Goal: Contribute content: Contribute content

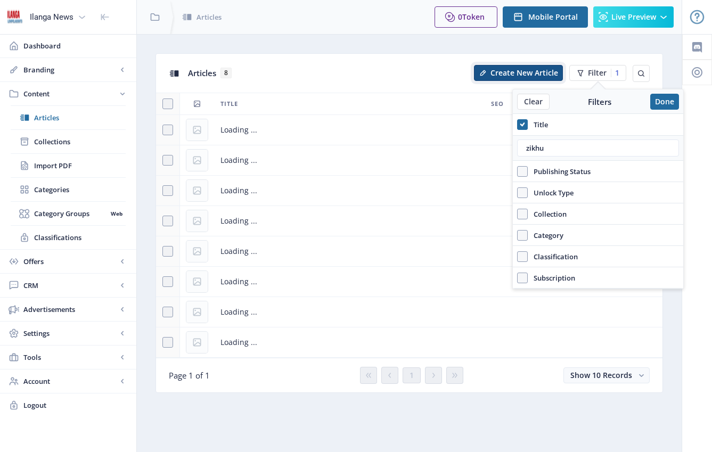
click at [525, 73] on span "Create New Article" at bounding box center [524, 73] width 68 height 9
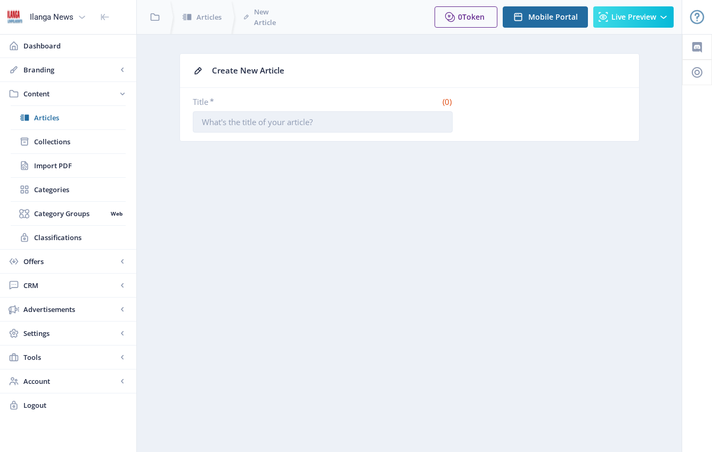
click at [326, 125] on input "Title *" at bounding box center [323, 121] width 260 height 21
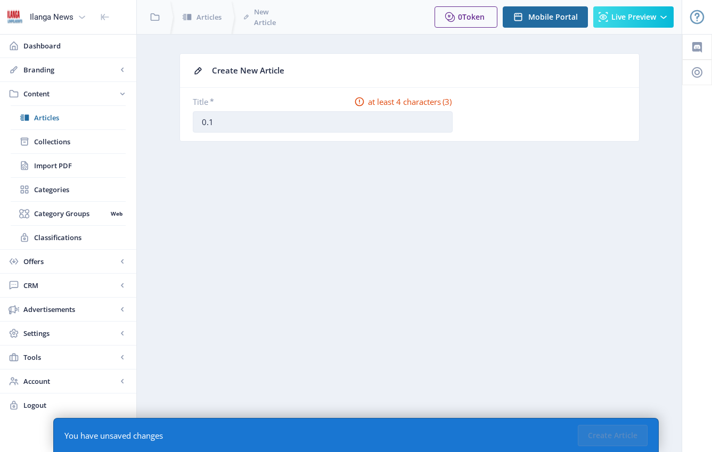
click at [248, 126] on input "0.1" at bounding box center [323, 121] width 260 height 21
drag, startPoint x: 205, startPoint y: 122, endPoint x: 238, endPoint y: 120, distance: 33.1
click at [238, 120] on input "0.1" at bounding box center [323, 121] width 260 height 21
click at [236, 120] on input "01. 12" at bounding box center [323, 121] width 260 height 21
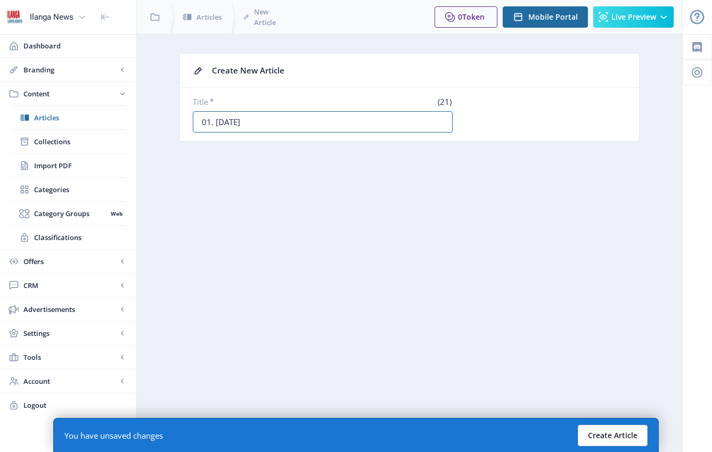
type input "01. [DATE]"
click at [622, 437] on button "Create Article" at bounding box center [612, 435] width 70 height 21
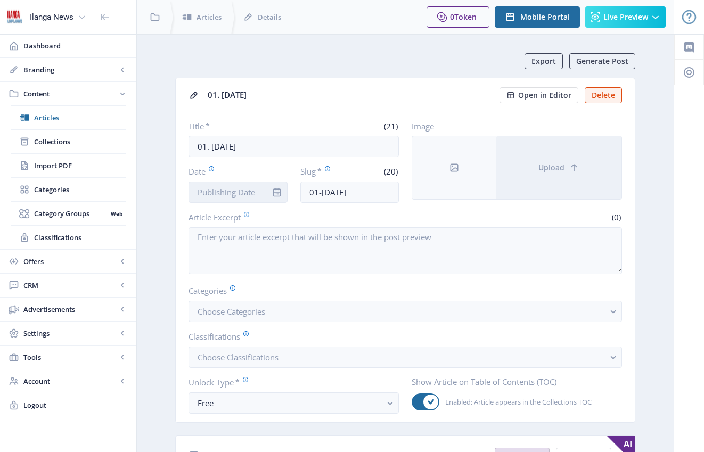
click at [245, 195] on input "Date" at bounding box center [237, 191] width 99 height 21
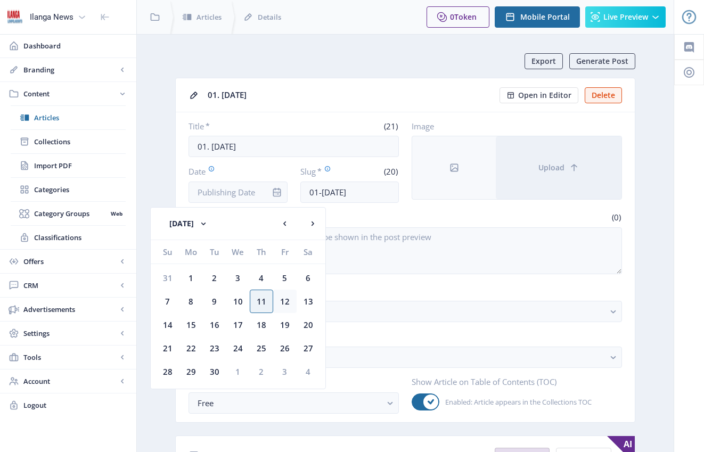
click at [288, 303] on div "12" at bounding box center [284, 300] width 23 height 23
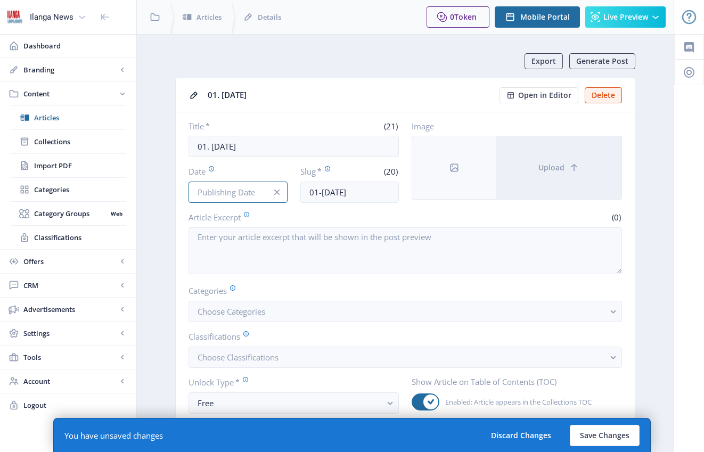
type input "[DATE]"
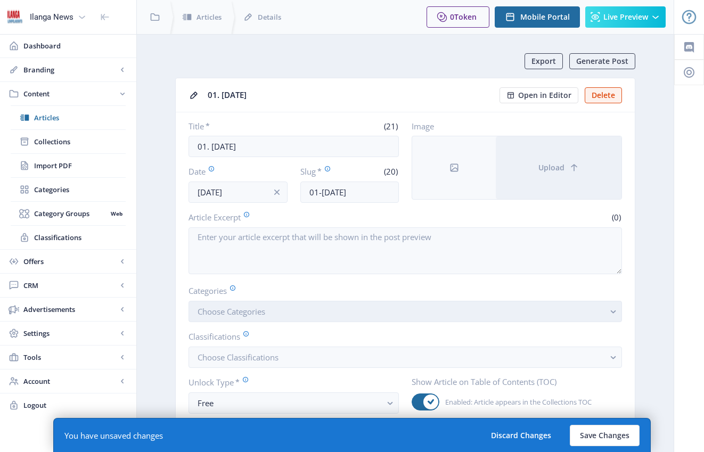
click at [235, 310] on span "Choose Categories" at bounding box center [231, 311] width 68 height 11
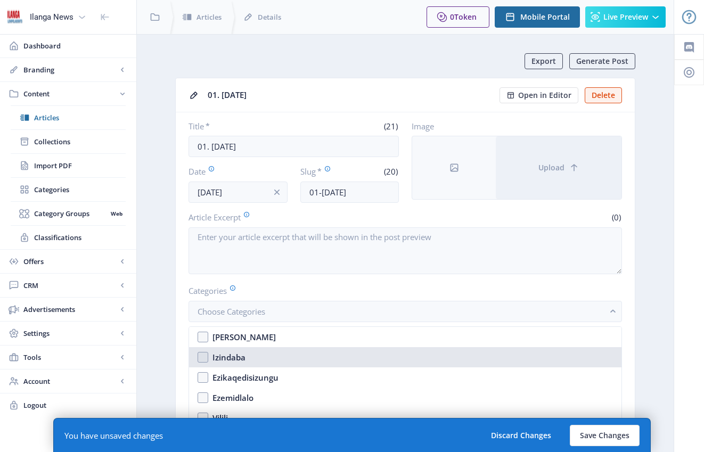
click at [201, 362] on nb-option "Izindaba" at bounding box center [405, 357] width 432 height 20
checkbox input "true"
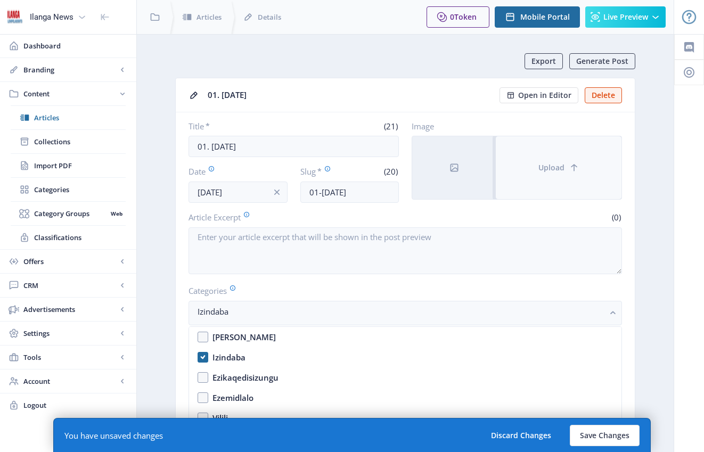
click at [558, 168] on span "Upload" at bounding box center [551, 167] width 26 height 9
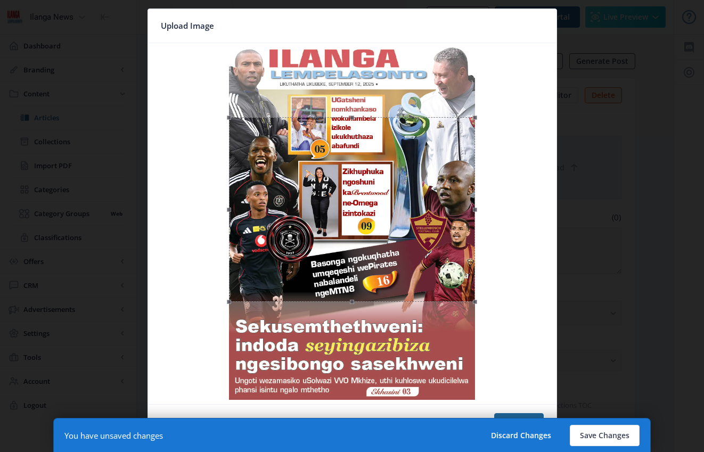
drag, startPoint x: 376, startPoint y: 216, endPoint x: 386, endPoint y: 255, distance: 40.1
click at [392, 302] on div at bounding box center [352, 209] width 246 height 185
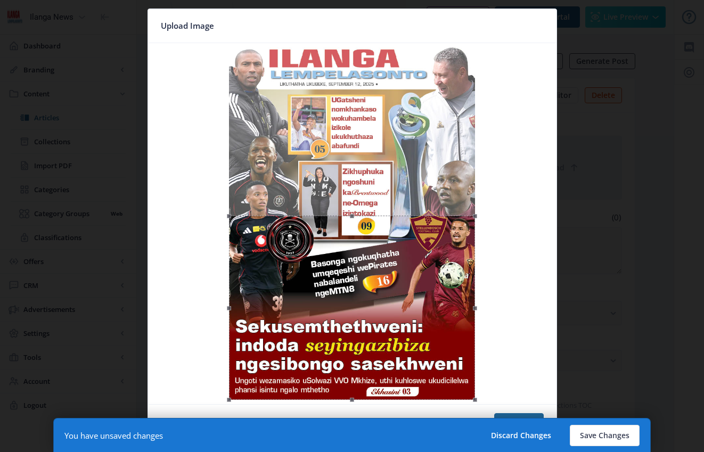
drag, startPoint x: 386, startPoint y: 255, endPoint x: 386, endPoint y: 291, distance: 36.2
click at [386, 291] on div at bounding box center [352, 308] width 246 height 185
click at [517, 418] on div "You have unsaved changes Discard Changes Save Changes" at bounding box center [351, 435] width 597 height 34
click at [515, 413] on button "Confirm" at bounding box center [518, 423] width 49 height 21
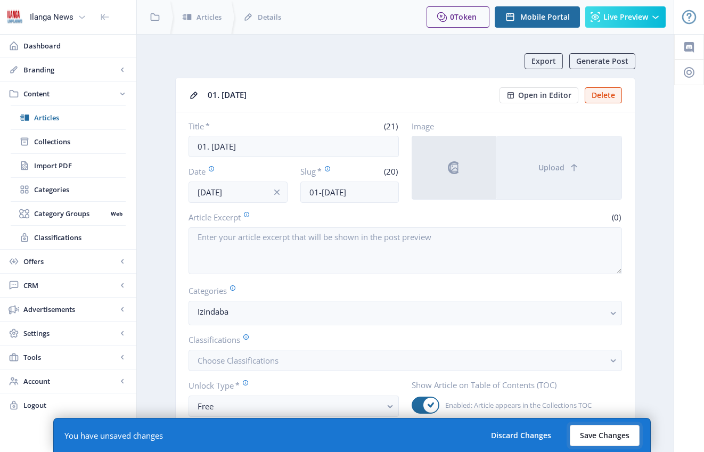
click at [619, 432] on button "Save Changes" at bounding box center [604, 435] width 70 height 21
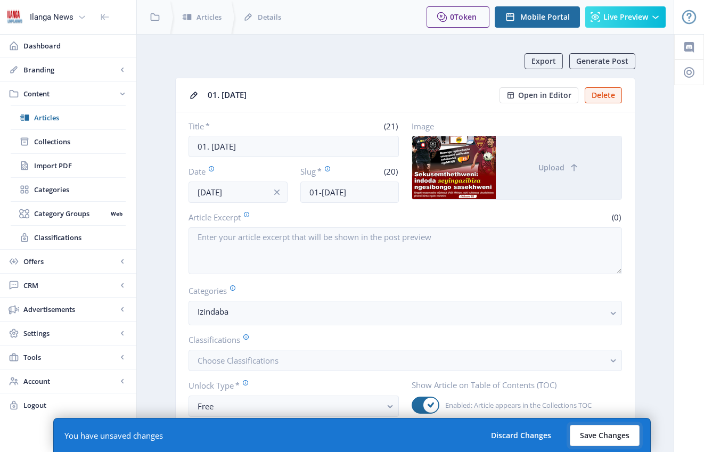
click at [617, 429] on button "Save Changes" at bounding box center [604, 435] width 70 height 21
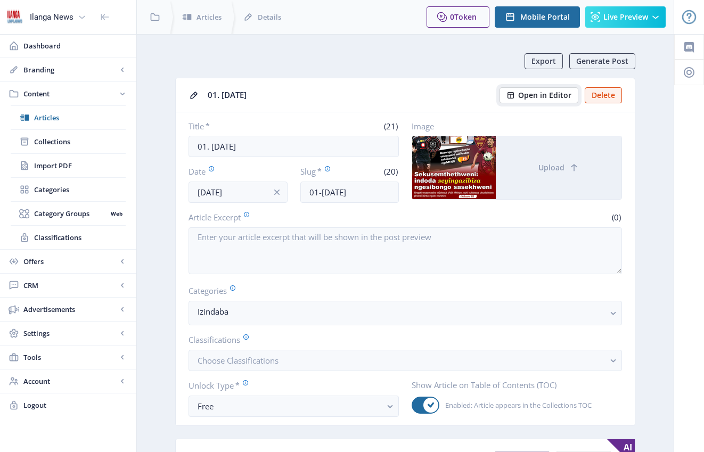
click at [543, 98] on span "Open in Editor" at bounding box center [544, 95] width 53 height 9
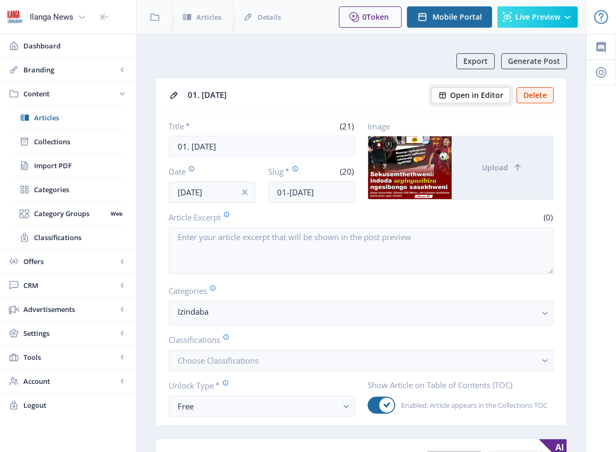
click at [465, 97] on span "Open in Editor" at bounding box center [476, 95] width 53 height 9
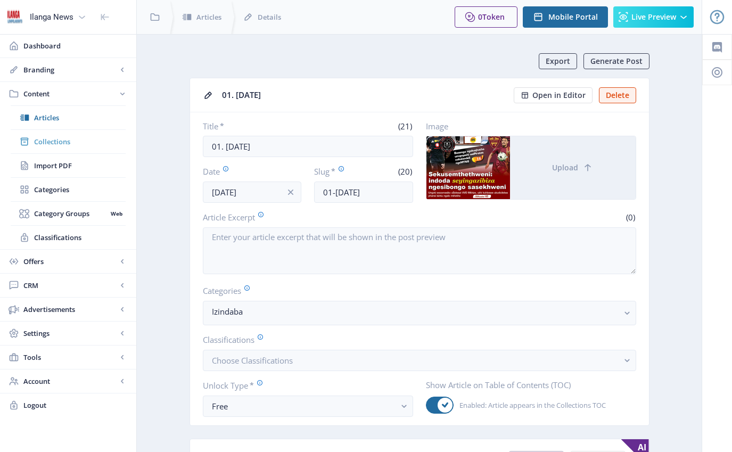
click at [60, 144] on span "Collections" at bounding box center [80, 141] width 92 height 11
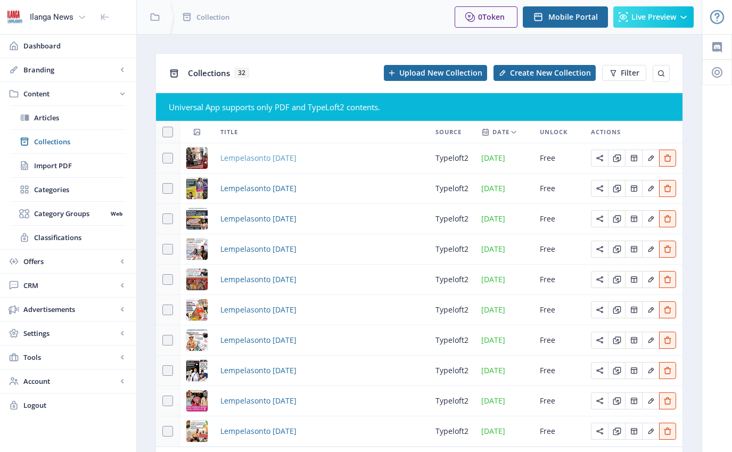
click at [296, 159] on span "Lempelasonto [DATE]" at bounding box center [258, 158] width 76 height 13
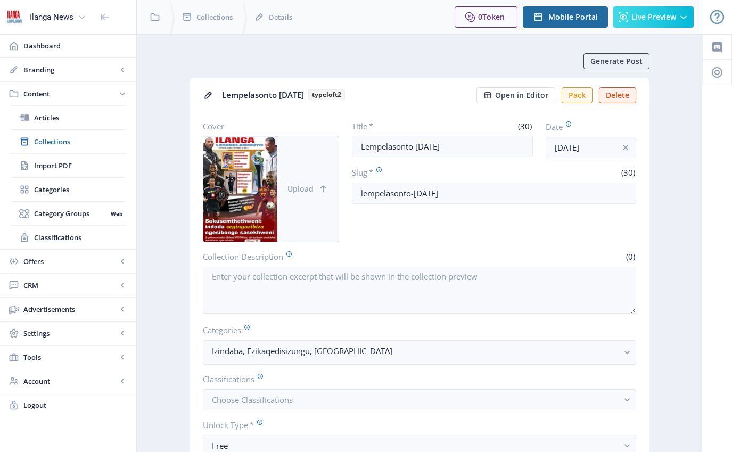
click at [302, 191] on span "Upload" at bounding box center [300, 189] width 26 height 9
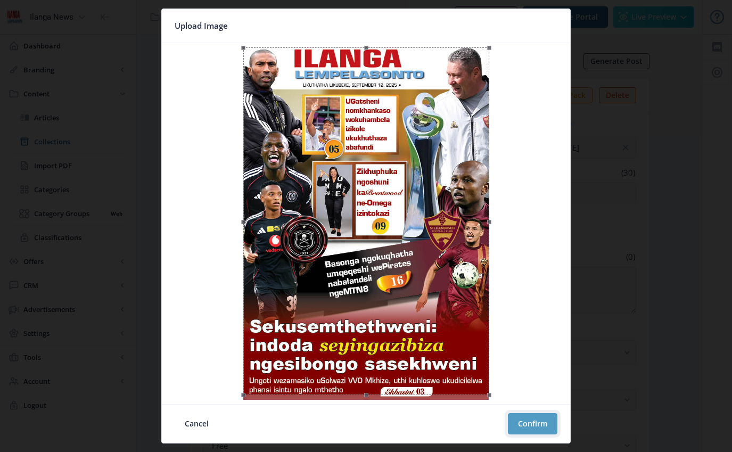
click at [530, 421] on button "Confirm" at bounding box center [532, 423] width 49 height 21
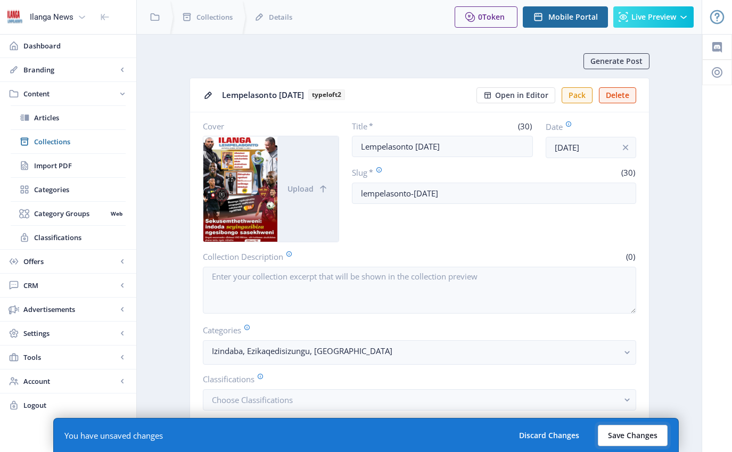
click at [646, 439] on button "Save Changes" at bounding box center [633, 435] width 70 height 21
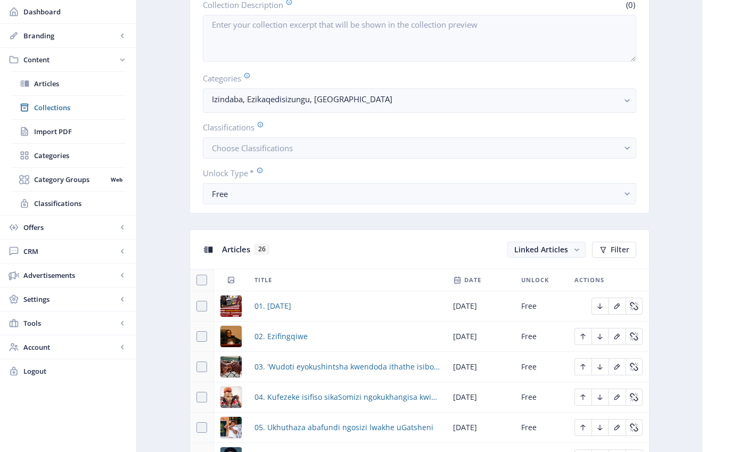
scroll to position [263, 0]
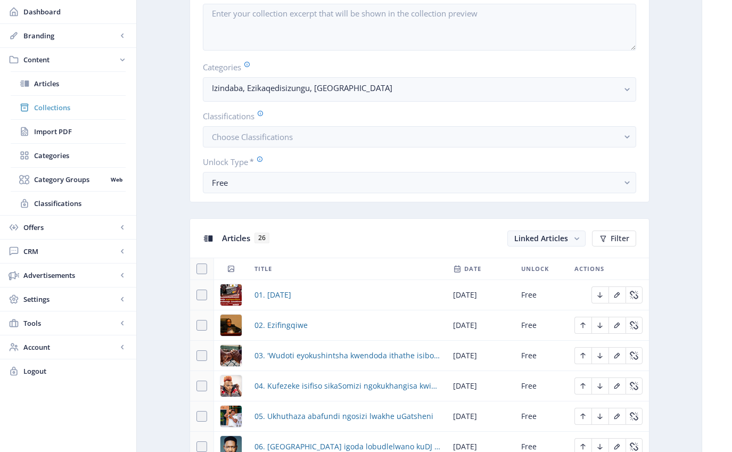
click at [62, 110] on span "Collections" at bounding box center [80, 107] width 92 height 11
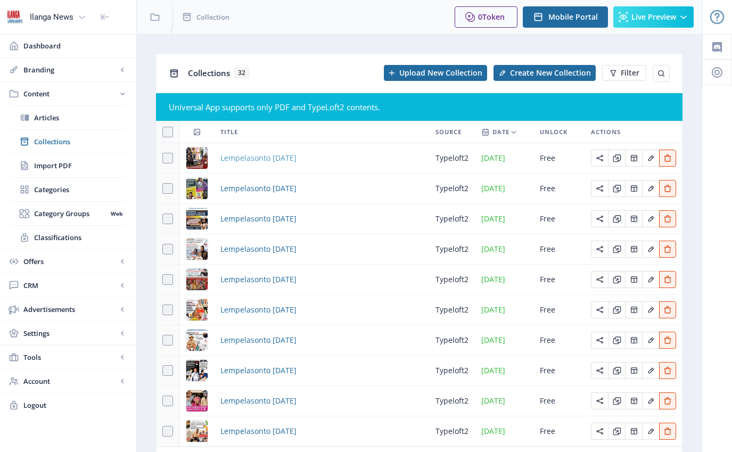
click at [296, 157] on span "Lempelasonto [DATE]" at bounding box center [258, 158] width 76 height 13
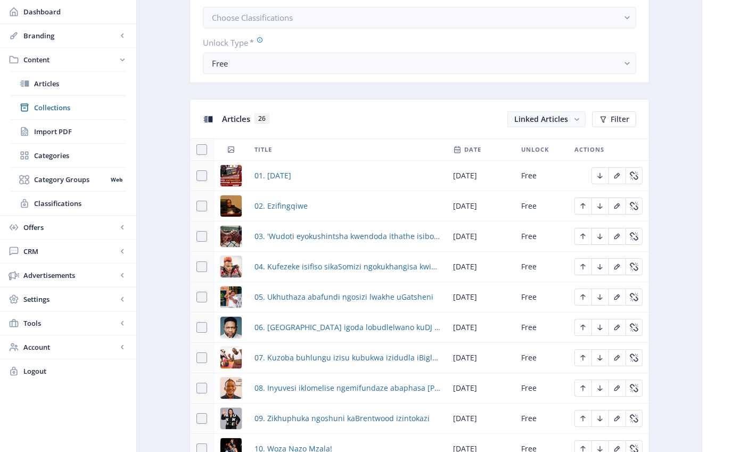
scroll to position [535, 0]
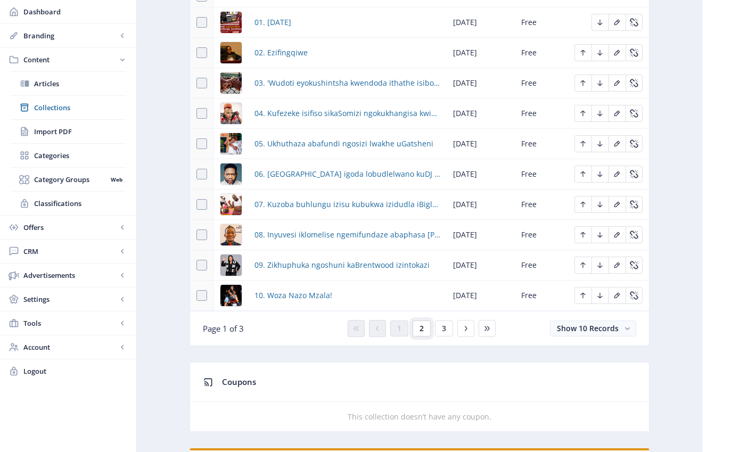
click at [419, 330] on span "2" at bounding box center [421, 328] width 4 height 9
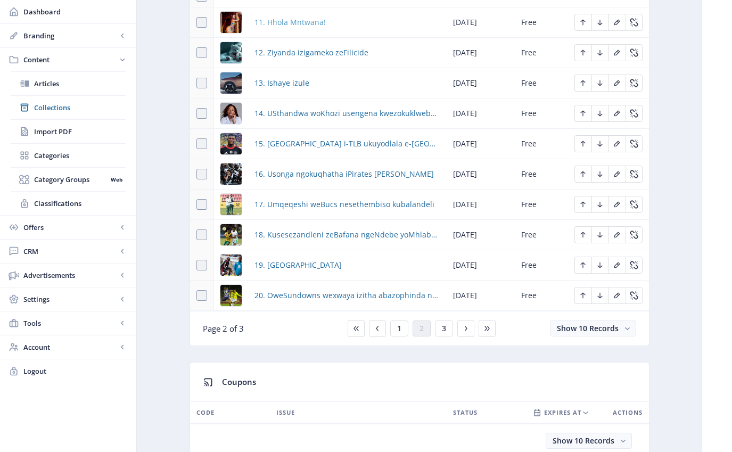
click at [315, 27] on span "11. Hhola Mntwana!" at bounding box center [289, 22] width 71 height 13
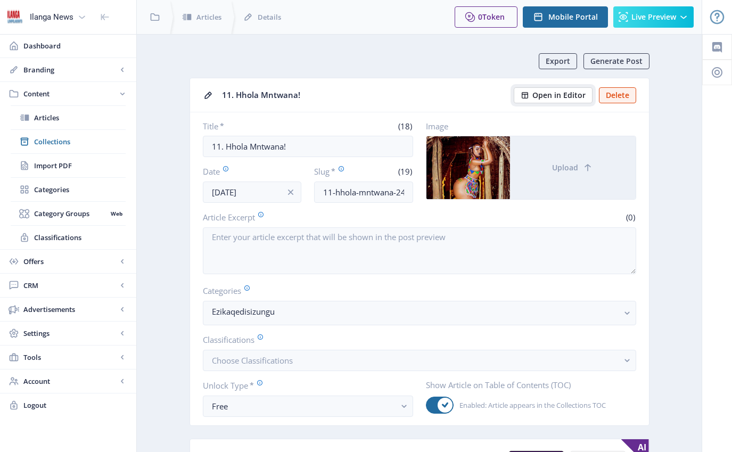
click at [576, 96] on span "Open in Editor" at bounding box center [558, 95] width 53 height 9
click at [57, 141] on span "Collections" at bounding box center [80, 141] width 92 height 11
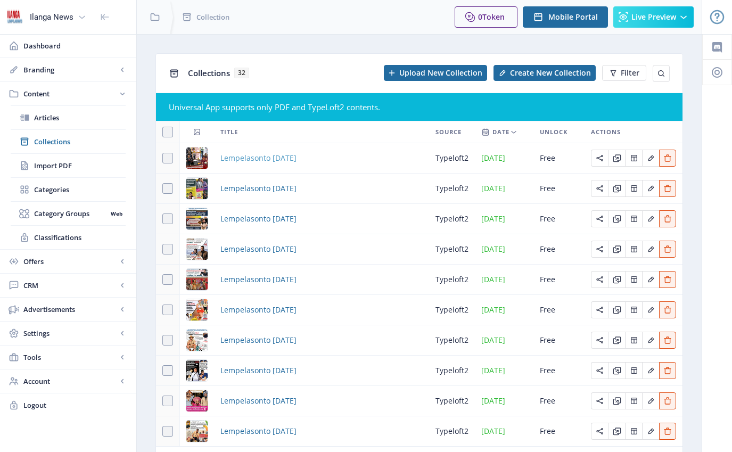
click at [296, 158] on span "Lempelasonto [DATE]" at bounding box center [258, 158] width 76 height 13
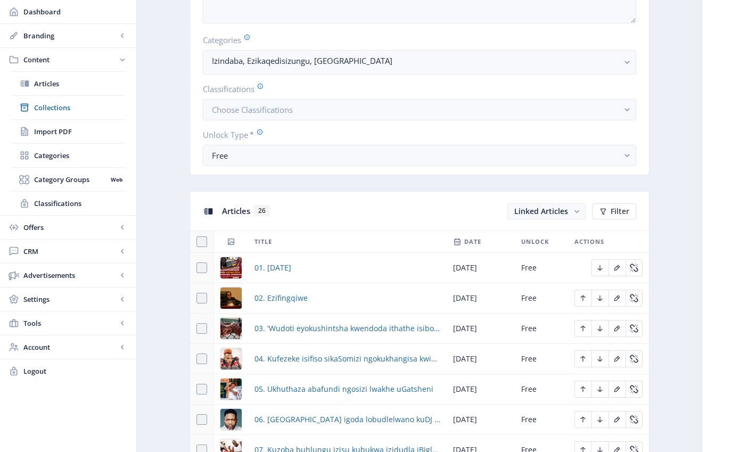
scroll to position [291, 0]
click at [320, 391] on span "05. Ukhuthaza abafundi ngosizi lwakhe uGatsheni" at bounding box center [343, 388] width 179 height 13
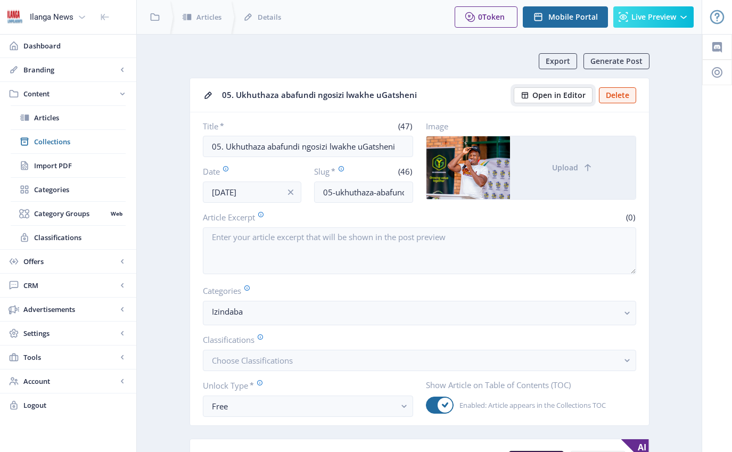
click at [567, 102] on button "Open in Editor" at bounding box center [553, 95] width 79 height 16
click at [53, 142] on span "Collections" at bounding box center [80, 141] width 92 height 11
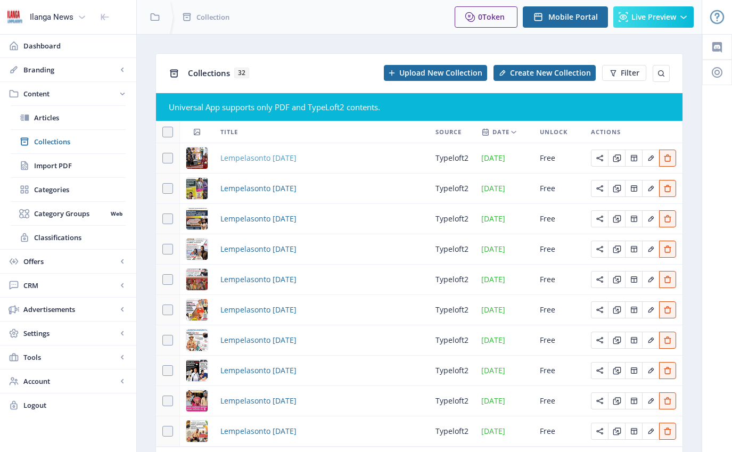
click at [272, 159] on span "Lempelasonto [DATE]" at bounding box center [258, 158] width 76 height 13
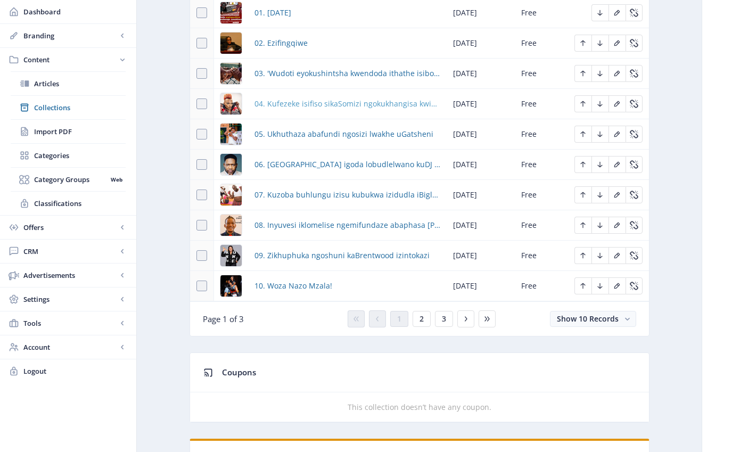
scroll to position [556, 0]
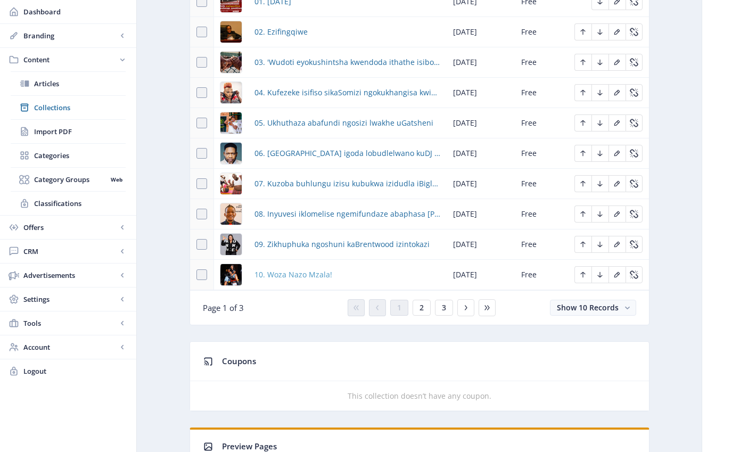
click at [313, 276] on span "10. Woza Nazo Mzala!" at bounding box center [293, 274] width 78 height 13
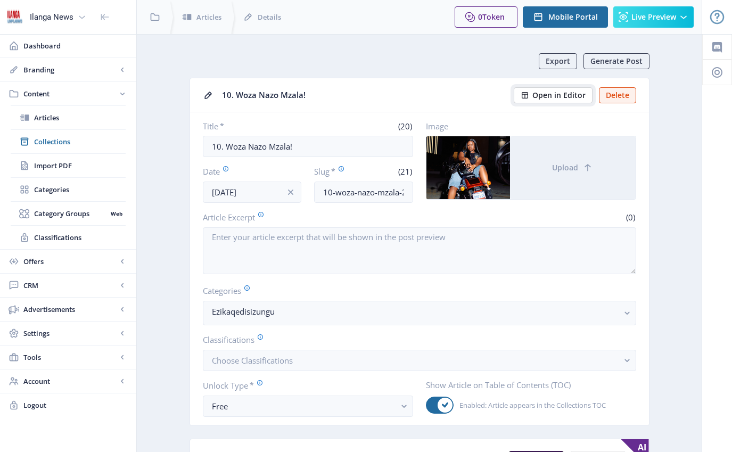
click at [559, 98] on span "Open in Editor" at bounding box center [558, 95] width 53 height 9
click at [56, 142] on span "Collections" at bounding box center [80, 141] width 92 height 11
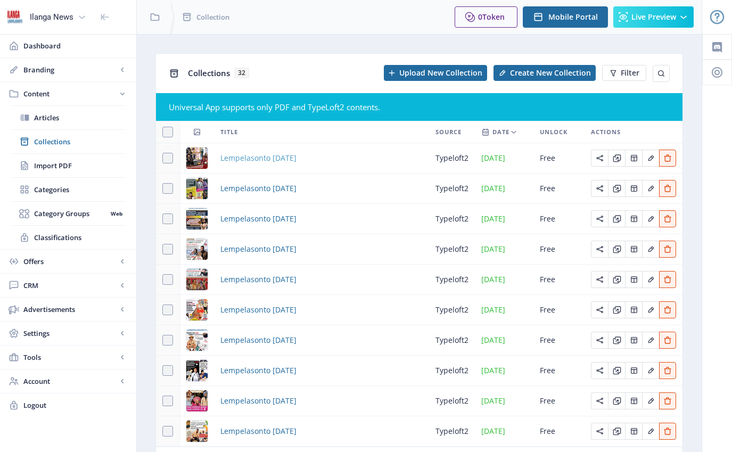
click at [255, 161] on span "Lempelasonto [DATE]" at bounding box center [258, 158] width 76 height 13
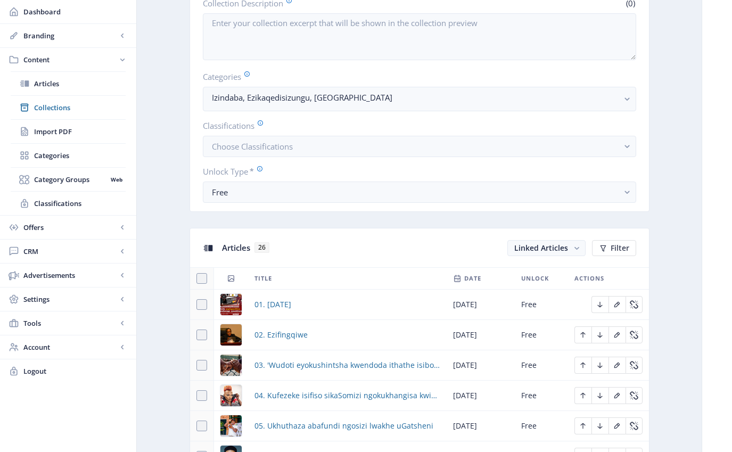
scroll to position [450, 0]
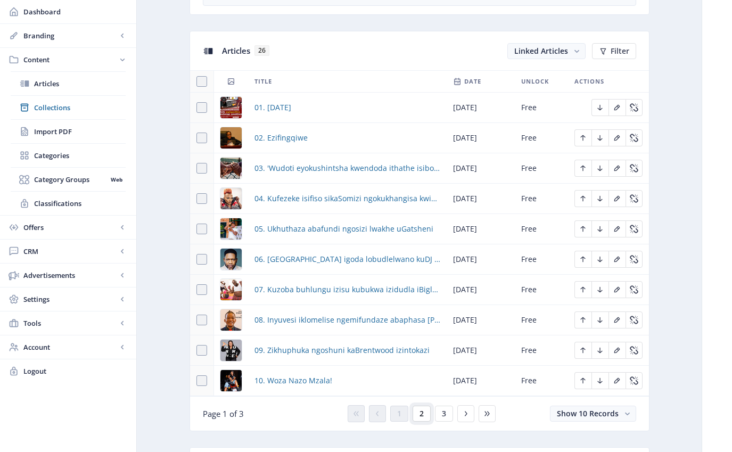
click at [424, 415] on button "2" at bounding box center [421, 414] width 18 height 16
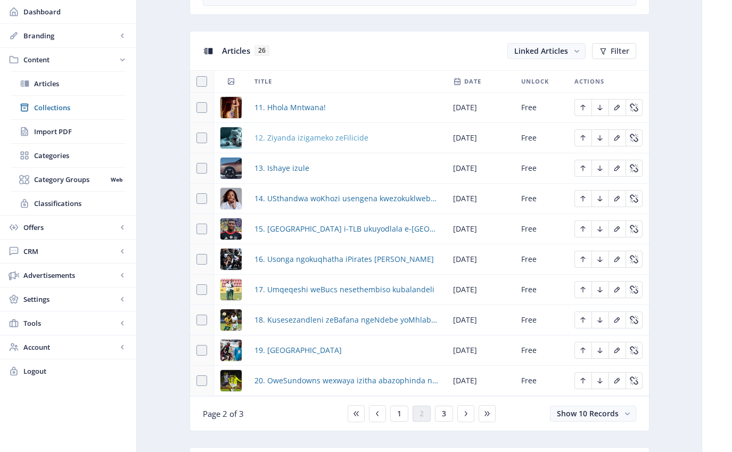
click at [317, 142] on span "12. Ziyanda izigameko zeFilicide" at bounding box center [311, 137] width 114 height 13
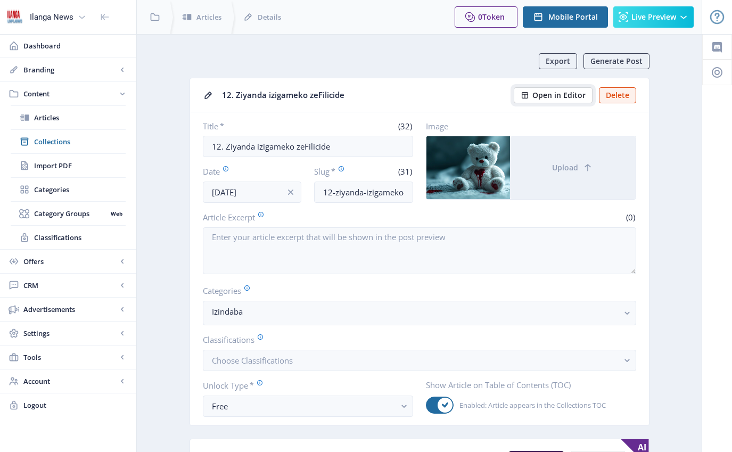
click at [569, 95] on span "Open in Editor" at bounding box center [558, 95] width 53 height 9
click at [48, 145] on span "Collections" at bounding box center [80, 141] width 92 height 11
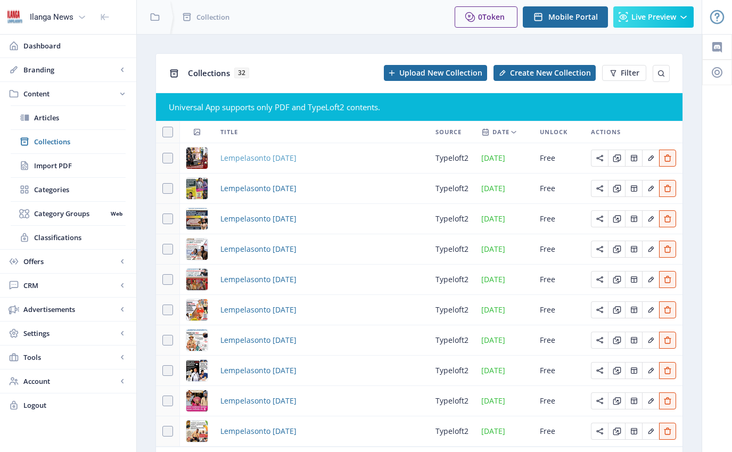
click at [282, 158] on span "Lempelasonto [DATE]" at bounding box center [258, 158] width 76 height 13
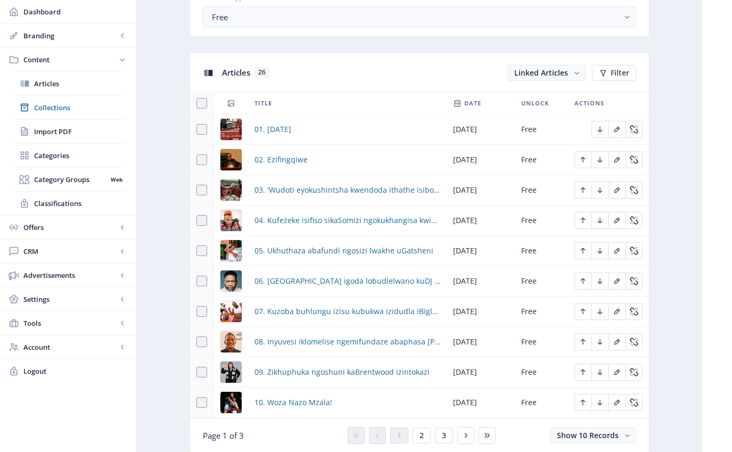
scroll to position [434, 0]
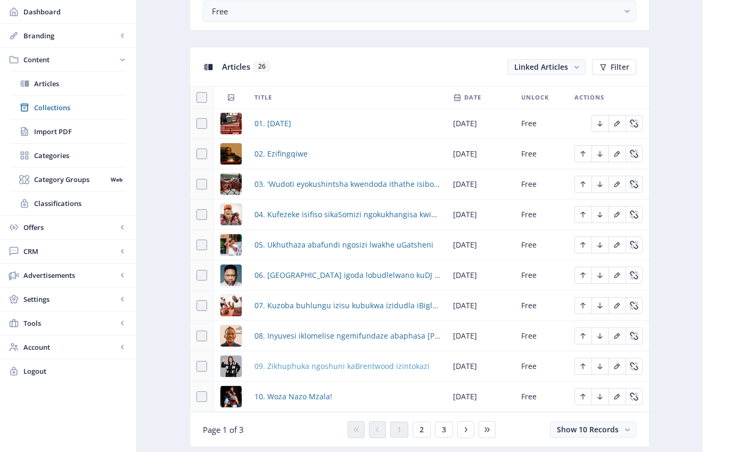
click at [338, 369] on span "09. Zikhuphuka ngoshuni kaBrentwood izintokazi" at bounding box center [341, 366] width 175 height 13
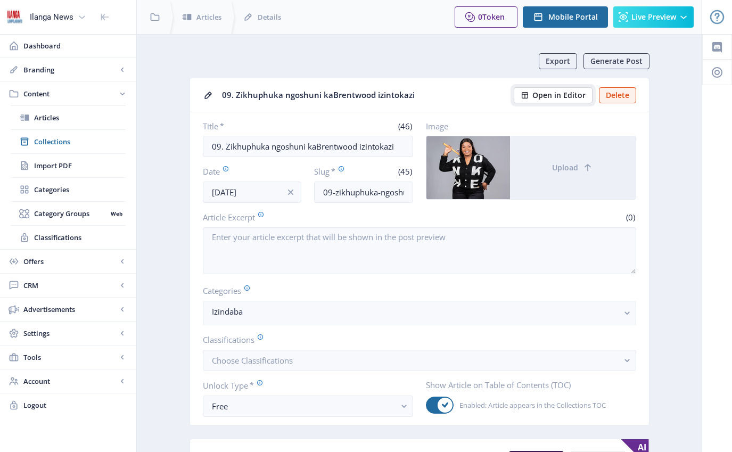
click at [570, 97] on span "Open in Editor" at bounding box center [558, 95] width 53 height 9
click at [56, 139] on span "Collections" at bounding box center [80, 141] width 92 height 11
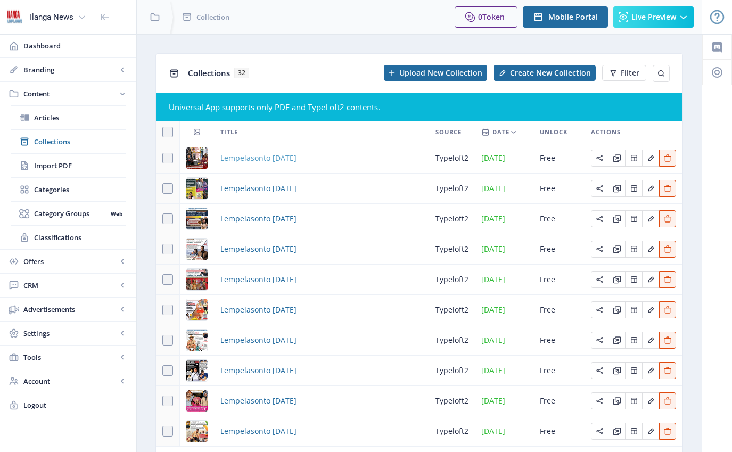
click at [296, 158] on span "Lempelasonto [DATE]" at bounding box center [258, 158] width 76 height 13
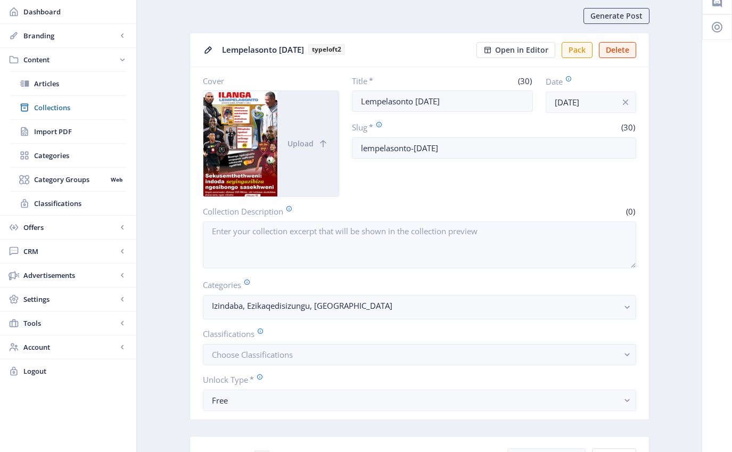
scroll to position [199, 0]
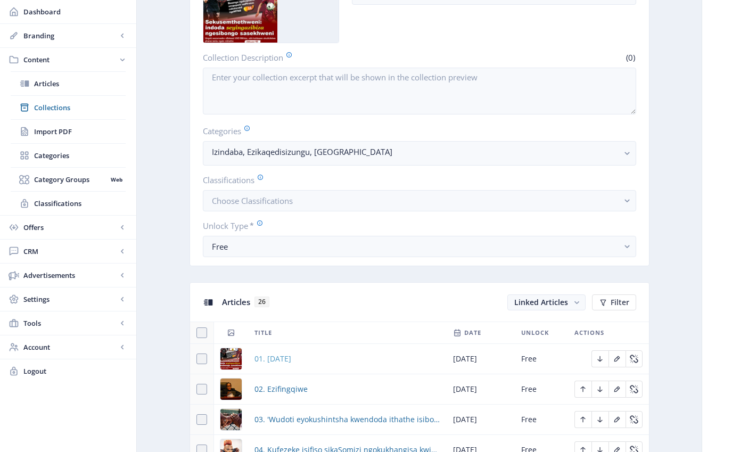
click at [281, 361] on span "01. [DATE]" at bounding box center [272, 358] width 37 height 13
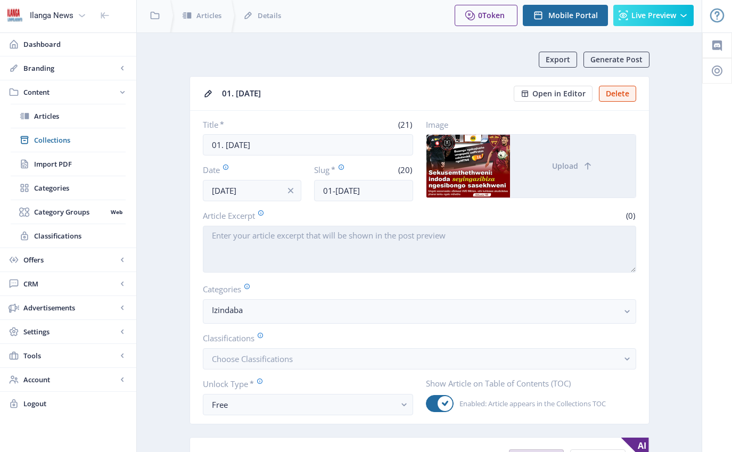
scroll to position [2, 0]
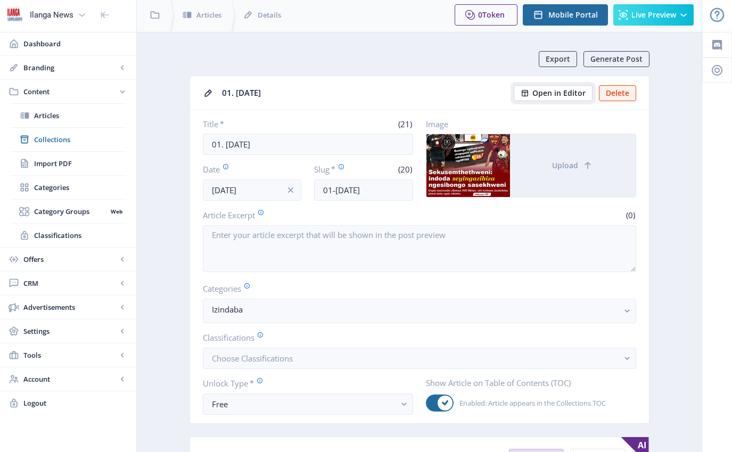
click at [558, 94] on span "Open in Editor" at bounding box center [558, 93] width 53 height 9
click at [56, 140] on span "Collections" at bounding box center [80, 139] width 92 height 11
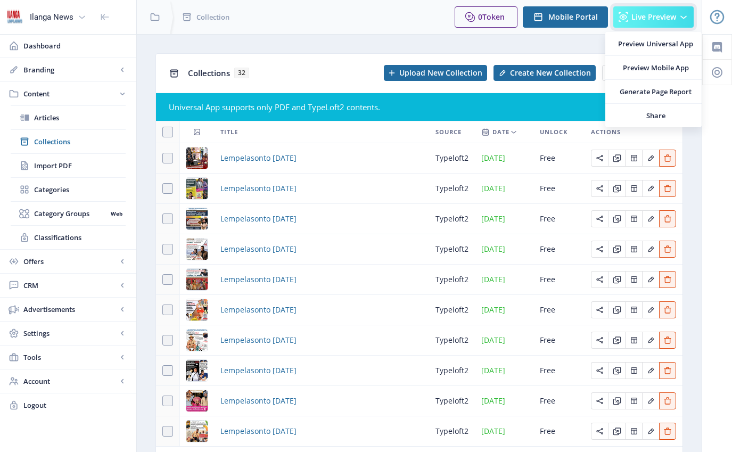
click at [664, 22] on button "Live Preview" at bounding box center [653, 16] width 80 height 21
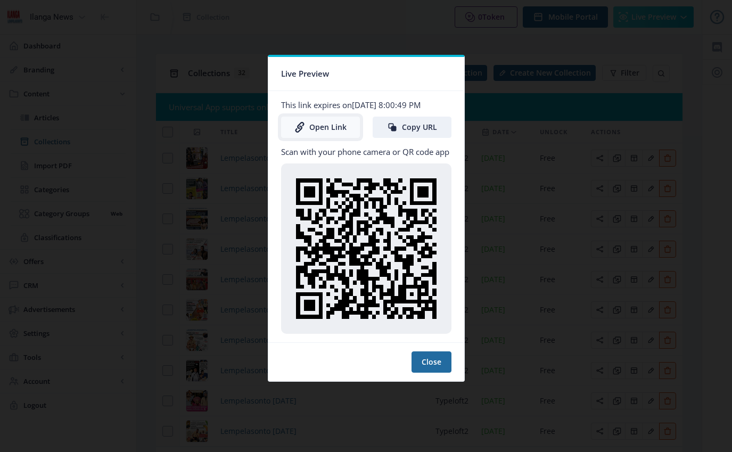
click at [342, 131] on link "Open Link" at bounding box center [320, 127] width 79 height 21
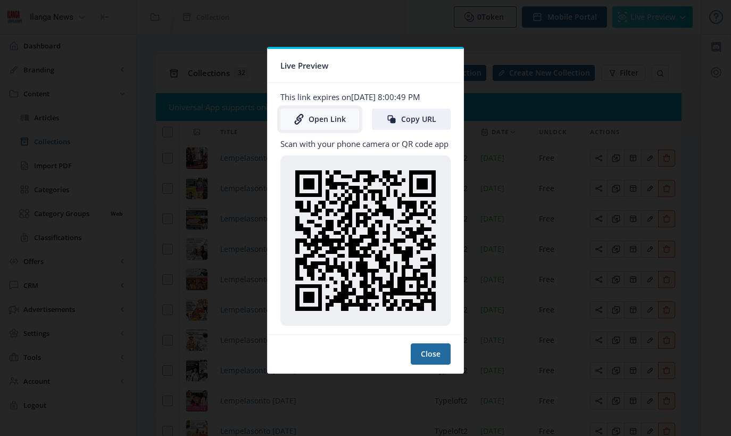
click at [326, 119] on link "Open Link" at bounding box center [319, 119] width 79 height 21
click at [428, 351] on button "Close" at bounding box center [431, 353] width 40 height 21
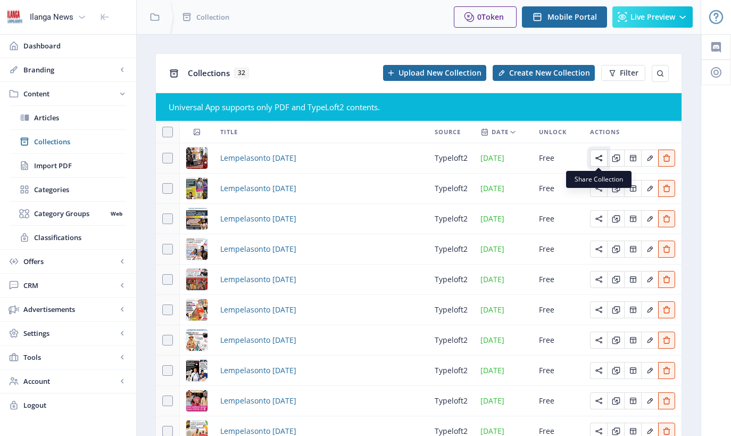
click at [603, 158] on button "Edit page" at bounding box center [598, 158] width 17 height 17
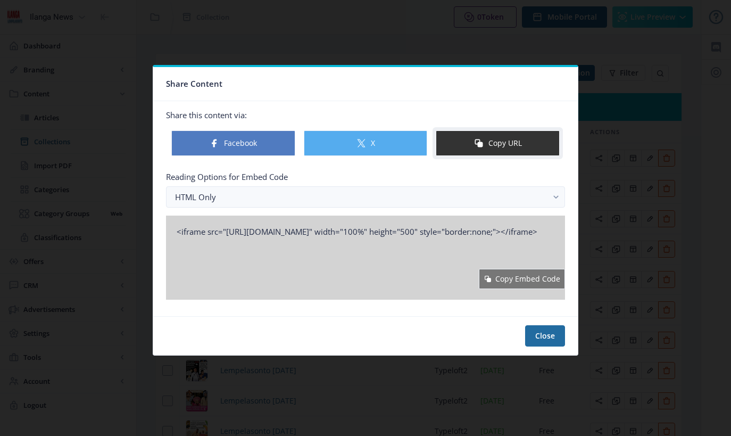
click at [501, 147] on button "Copy URL" at bounding box center [498, 143] width 124 height 26
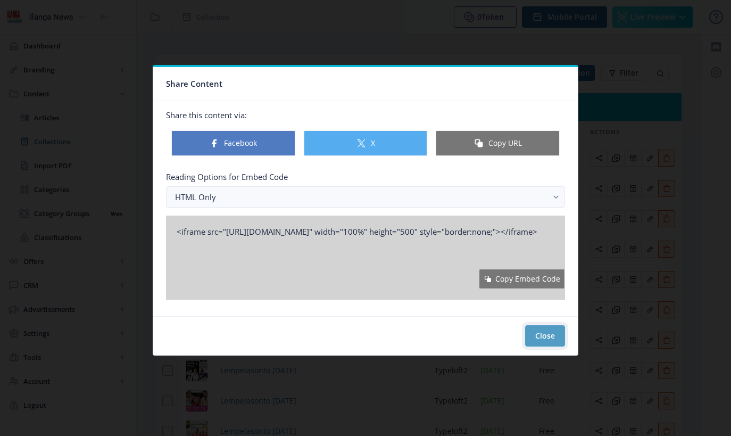
click at [557, 338] on button "Close" at bounding box center [545, 335] width 40 height 21
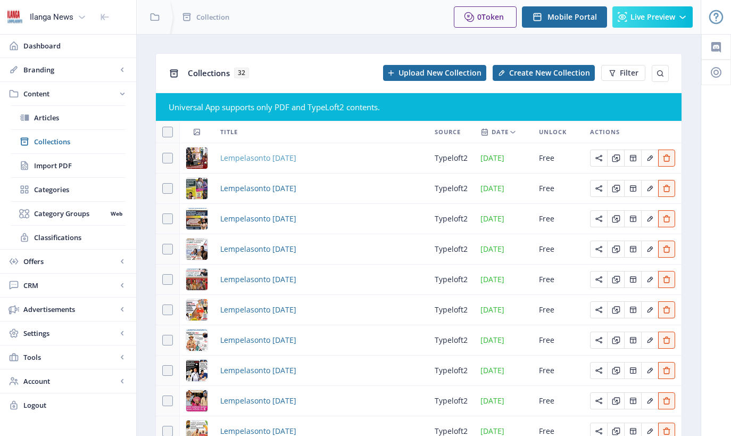
click at [296, 156] on span "Lempelasonto [DATE]" at bounding box center [258, 158] width 76 height 13
